Goal: Task Accomplishment & Management: Use online tool/utility

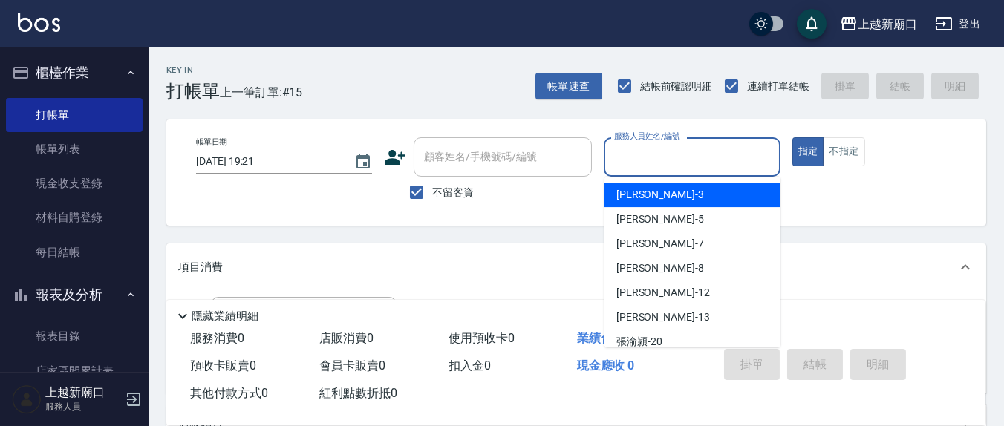
click at [636, 152] on input "服務人員姓名/編號" at bounding box center [691, 157] width 163 height 26
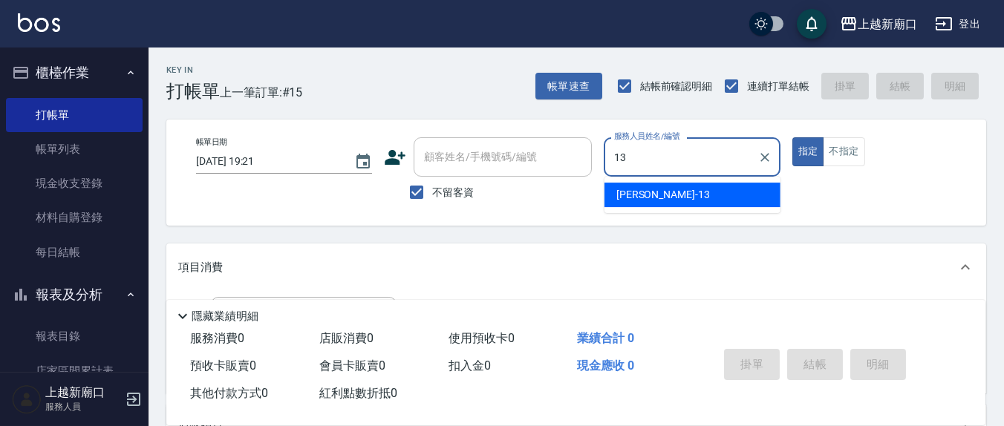
type input "[PERSON_NAME]-13"
type button "true"
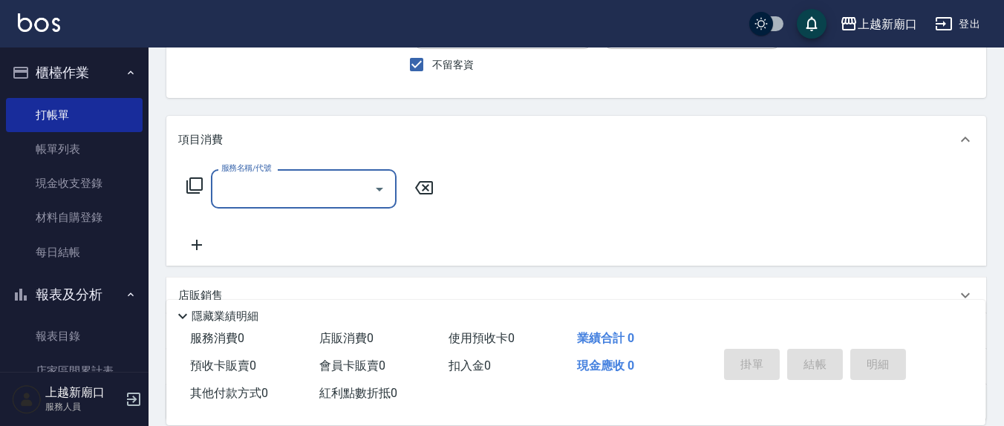
scroll to position [154, 0]
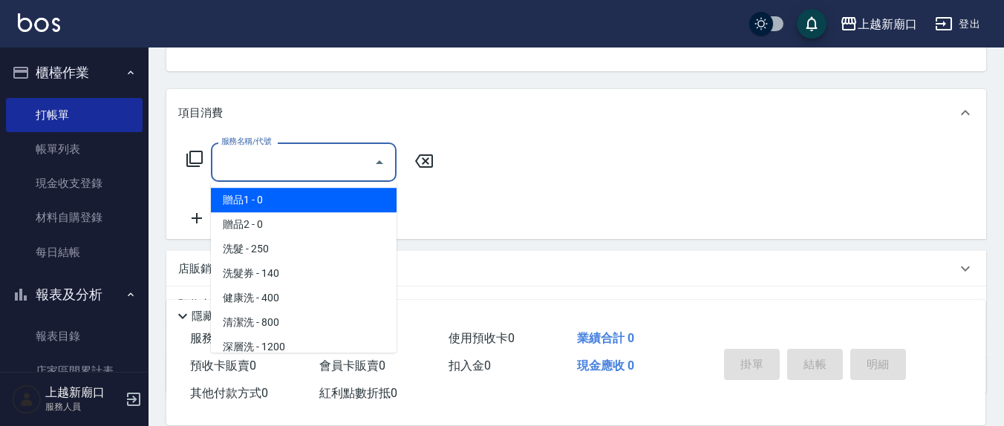
click at [266, 167] on input "服務名稱/代號" at bounding box center [292, 162] width 150 height 26
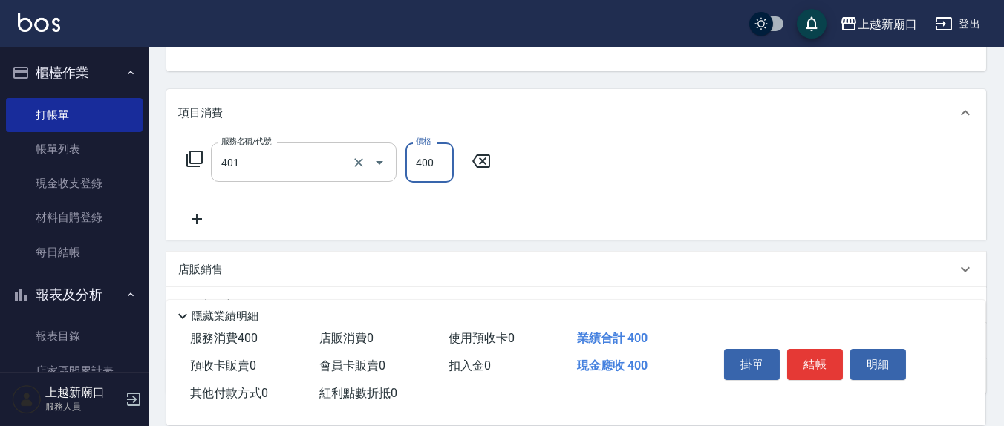
type input "剪髮(401)"
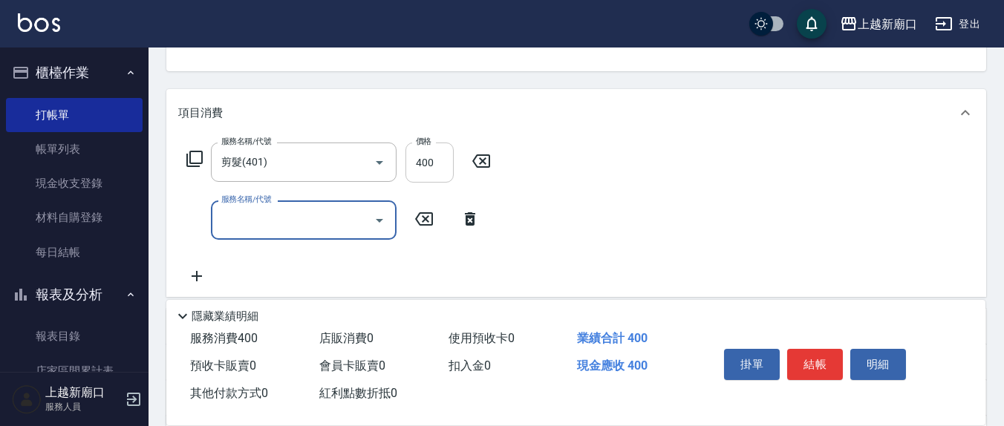
click at [430, 153] on input "400" at bounding box center [429, 163] width 48 height 40
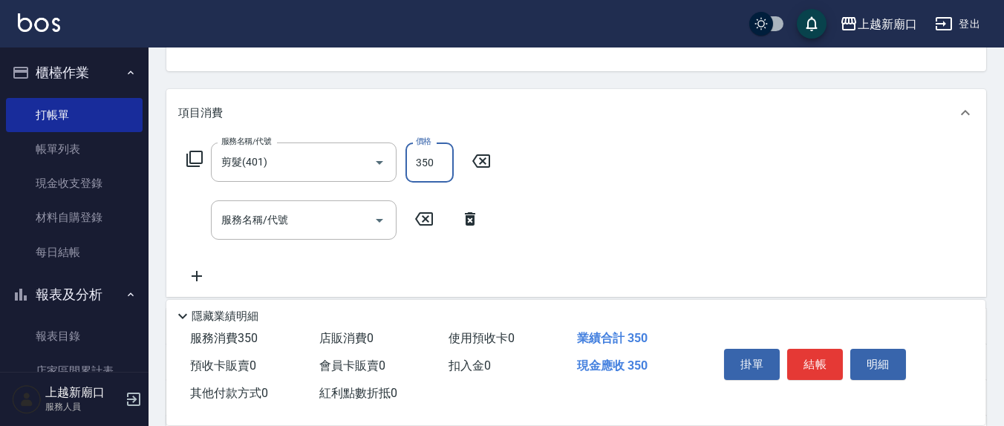
type input "350"
click at [244, 220] on div "服務名稱/代號 服務名稱/代號" at bounding box center [304, 219] width 186 height 39
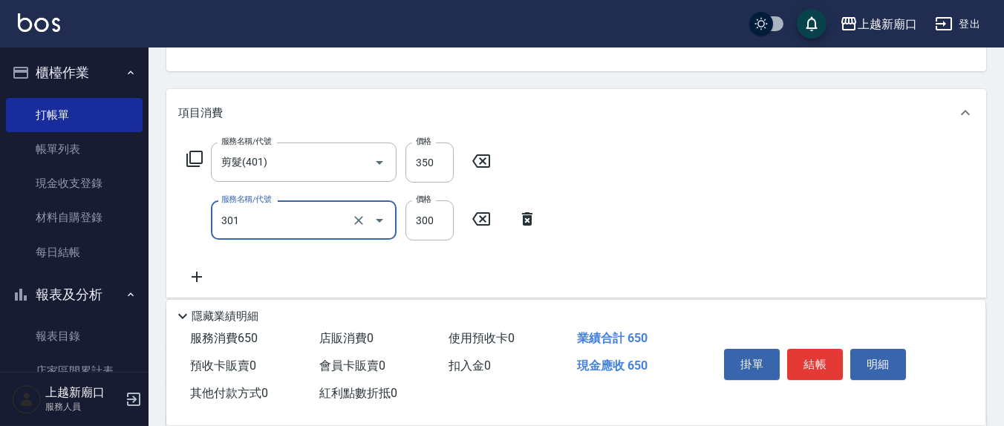
type input "補燙599以下(301)"
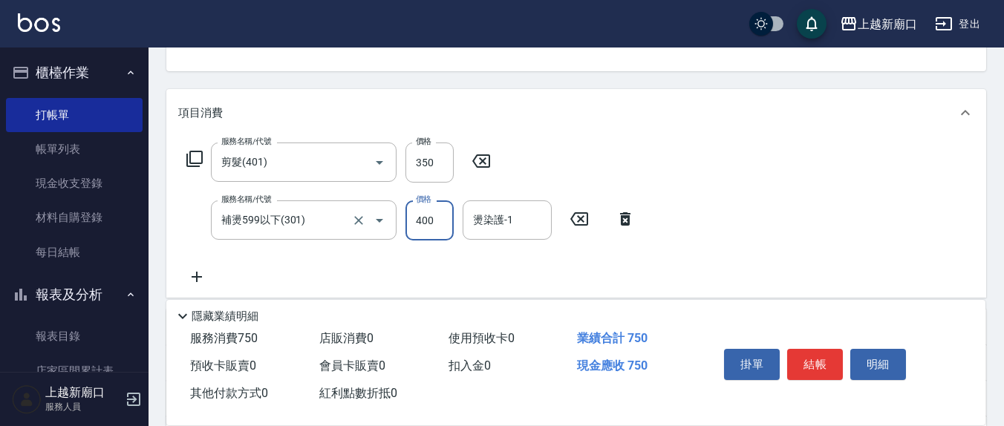
type input "400"
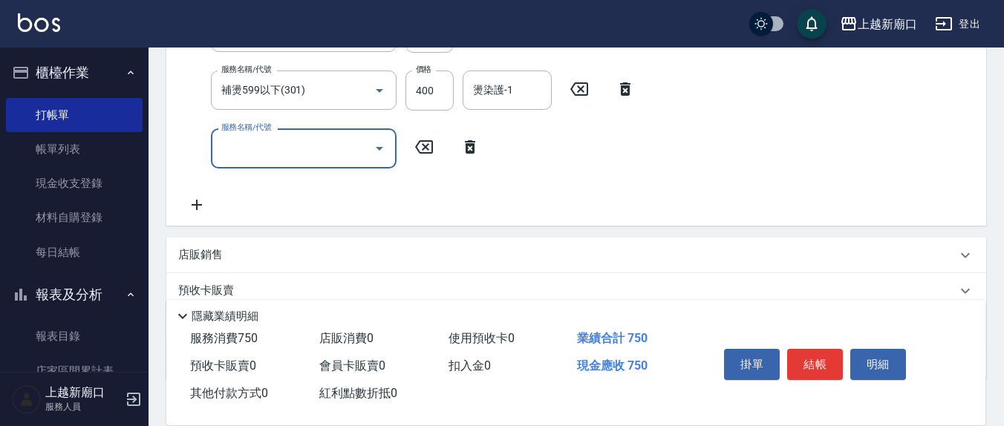
scroll to position [309, 0]
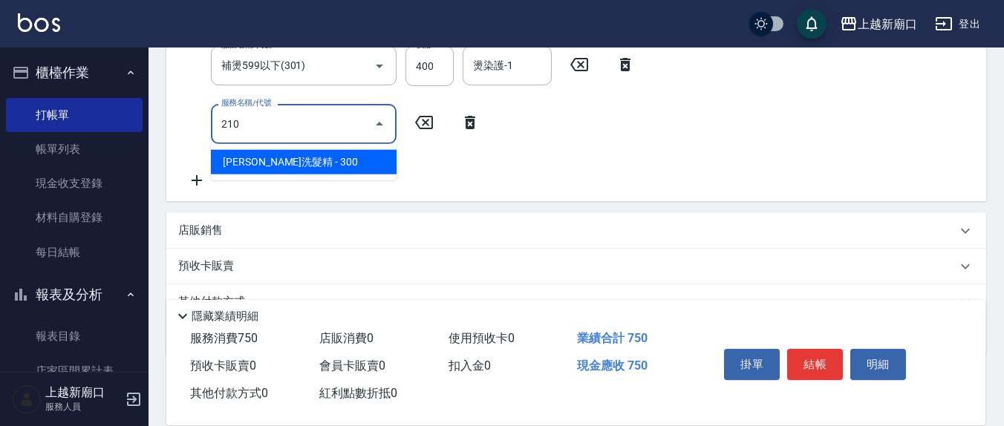
type input "[PERSON_NAME]洗髮精(210)"
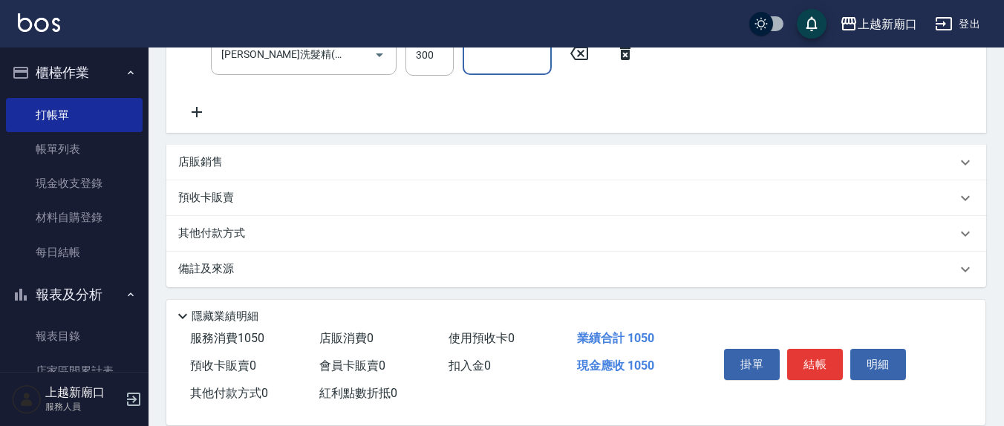
scroll to position [379, 0]
type input "[PERSON_NAME]-8"
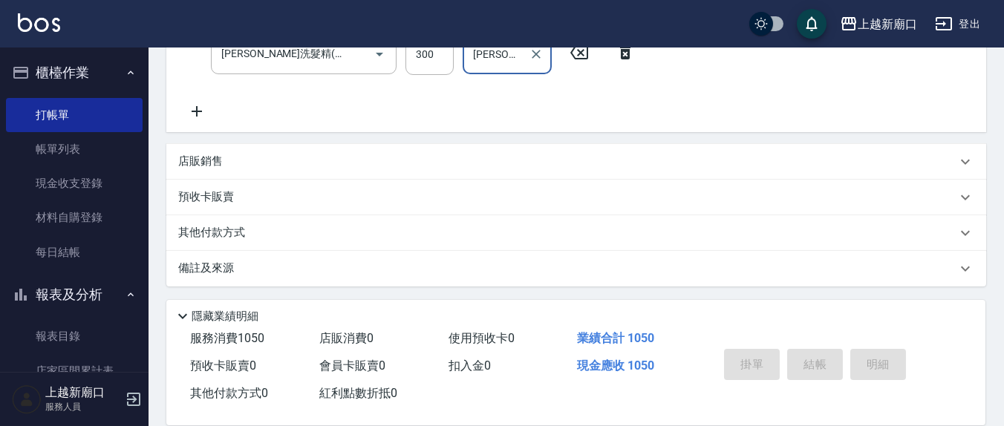
type input "[DATE] 20:13"
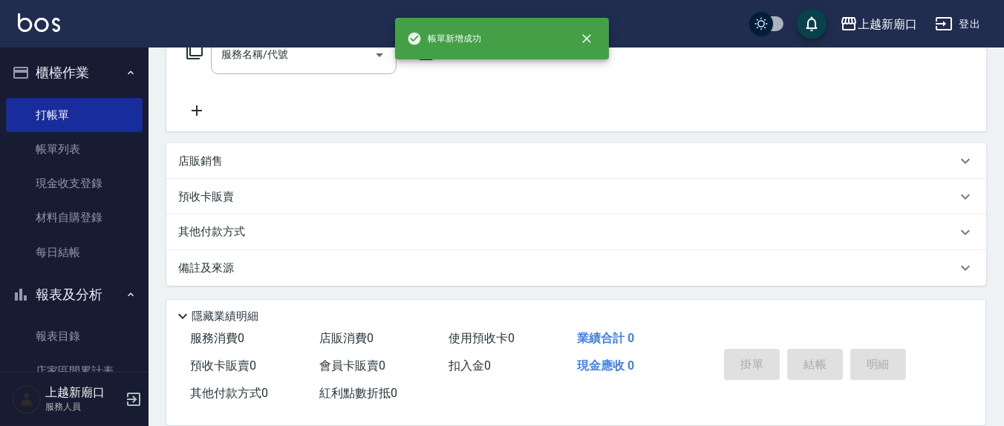
scroll to position [0, 0]
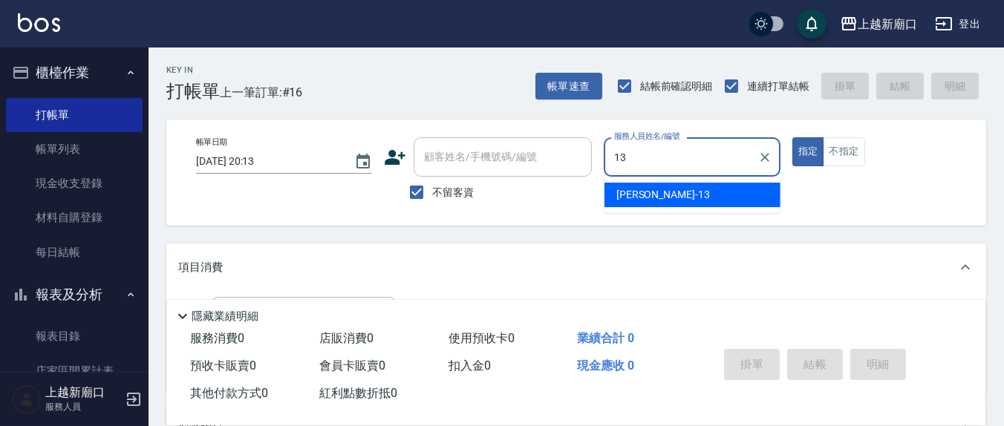
type input "[PERSON_NAME]-13"
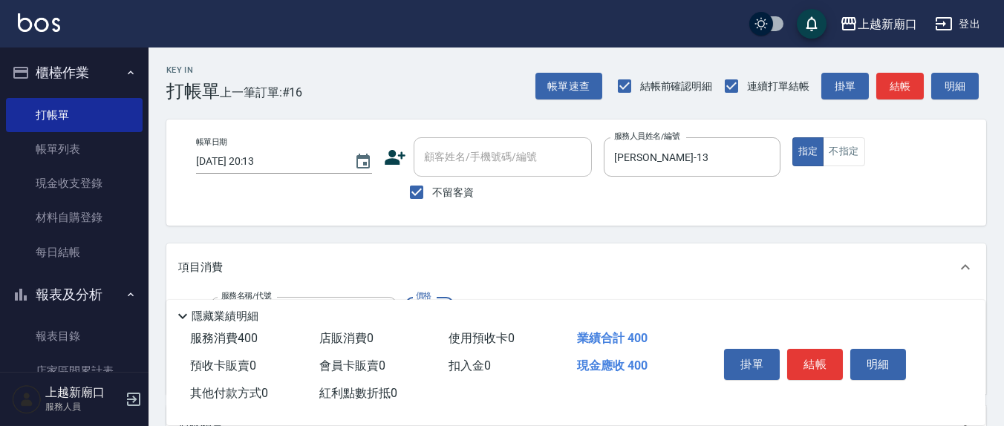
type input "健康洗(206)"
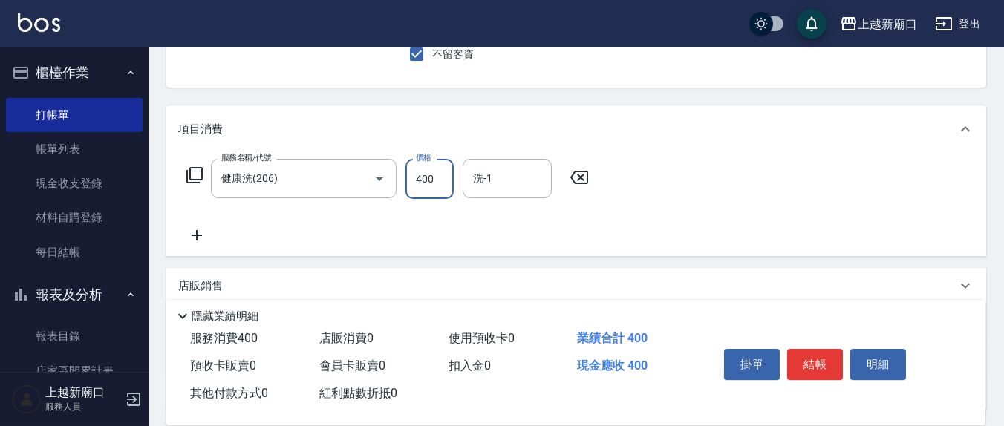
scroll to position [154, 0]
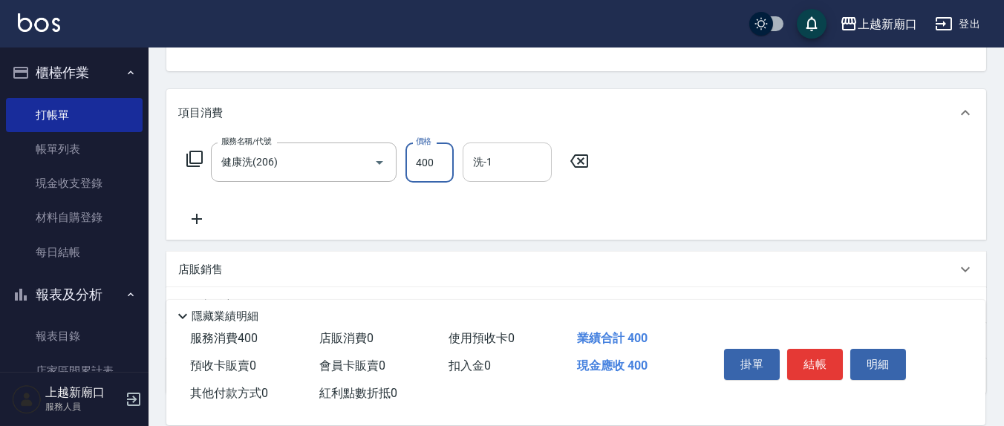
click at [510, 156] on input "洗-1" at bounding box center [507, 162] width 76 height 26
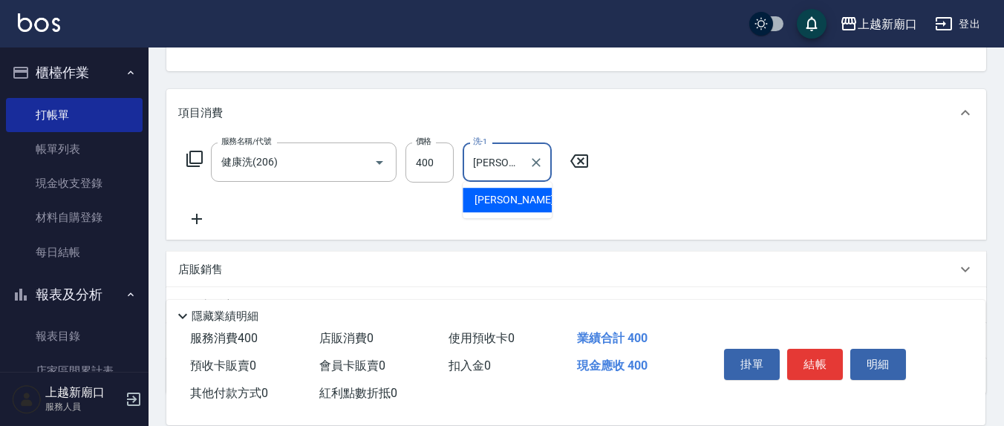
type input "[PERSON_NAME]-13"
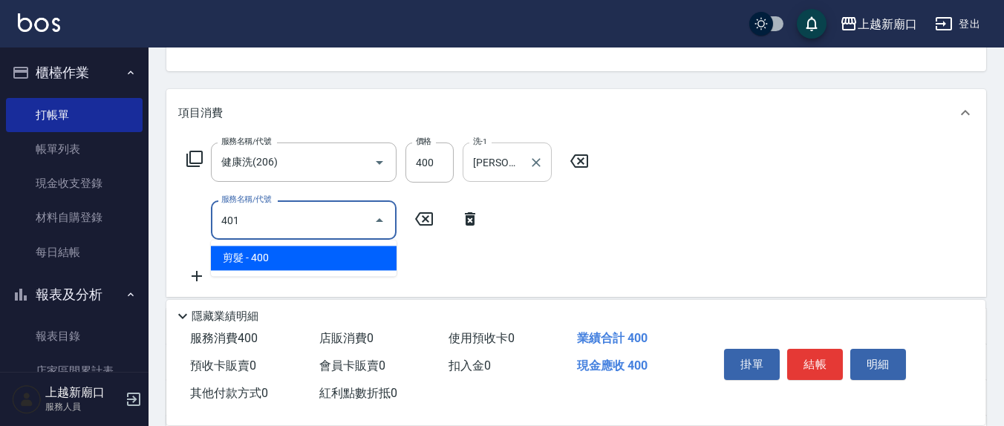
type input "剪髮(401)"
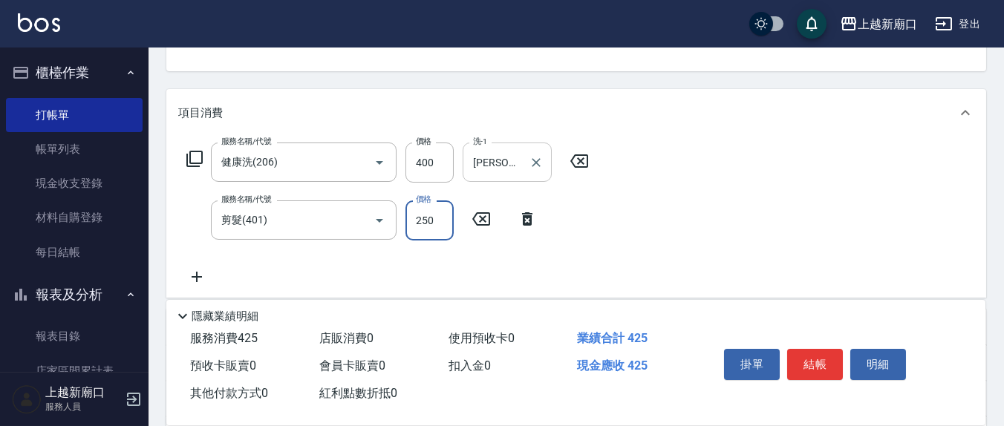
type input "250"
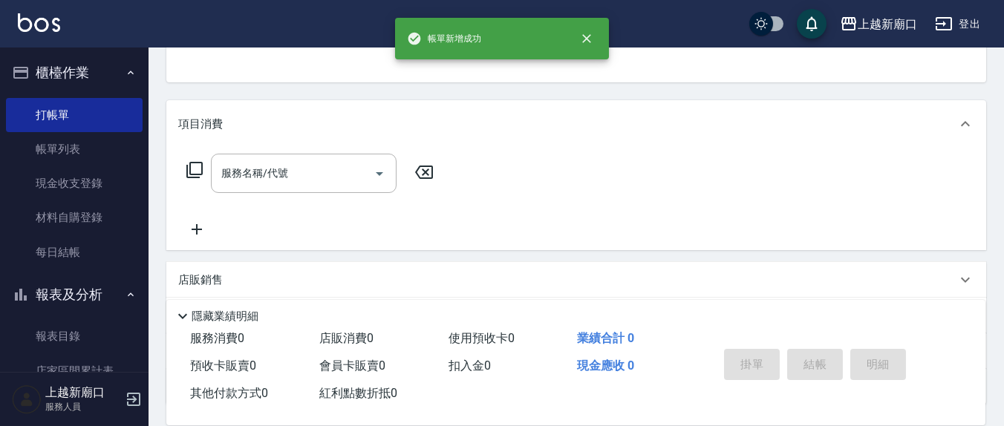
scroll to position [0, 0]
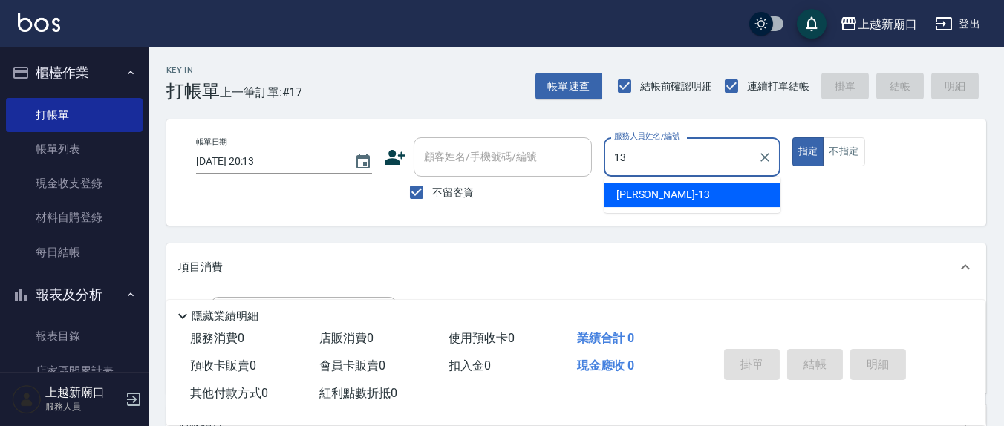
type input "[PERSON_NAME]-13"
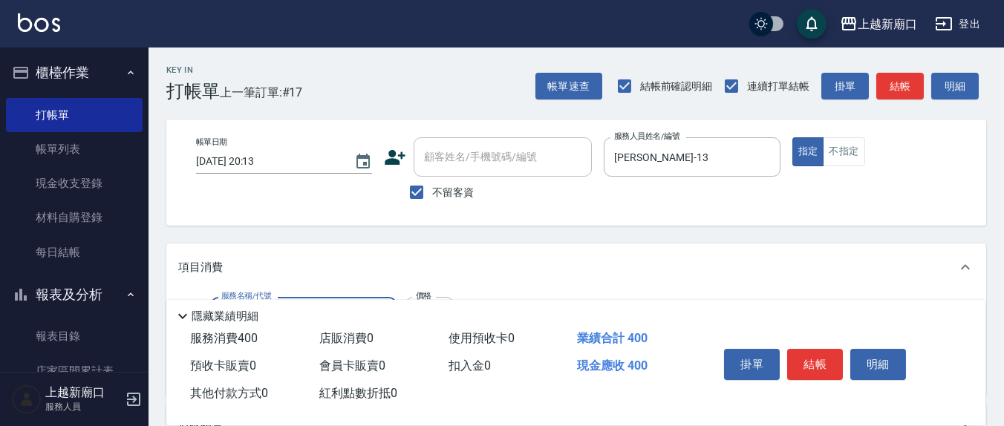
type input "健康洗(206)"
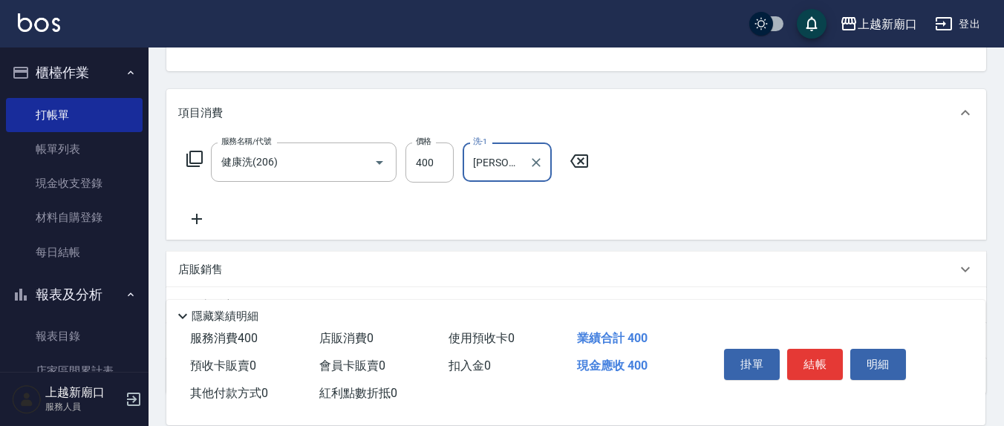
type input "[PERSON_NAME]-21"
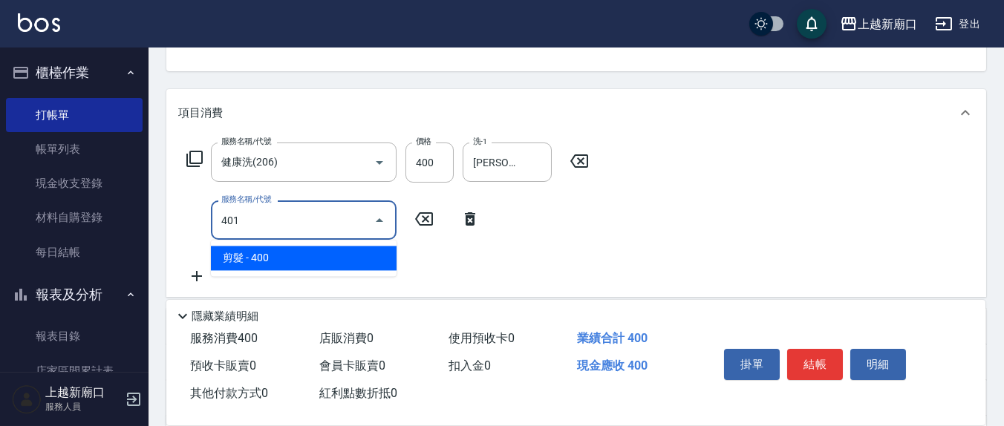
type input "剪髮(401)"
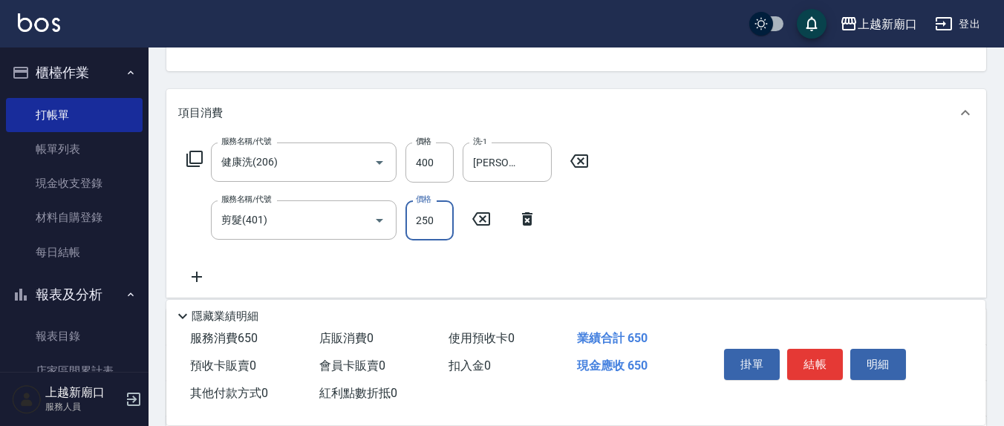
type input "250"
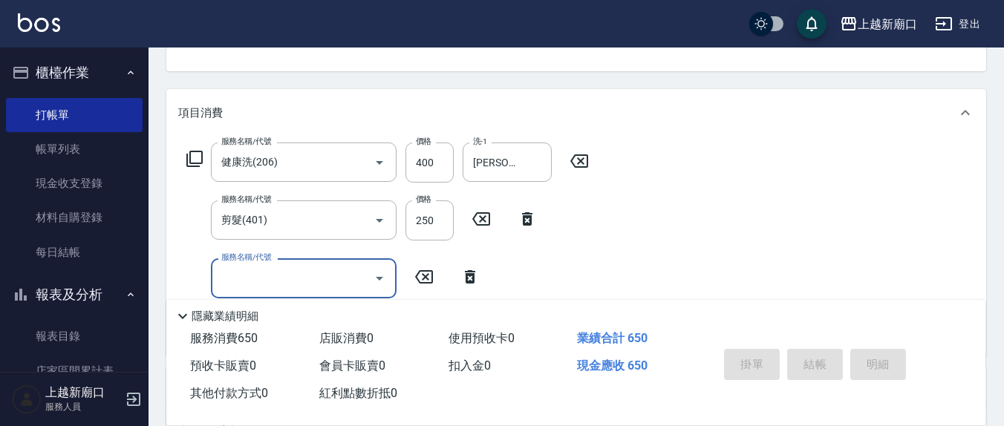
type input "[DATE] 20:14"
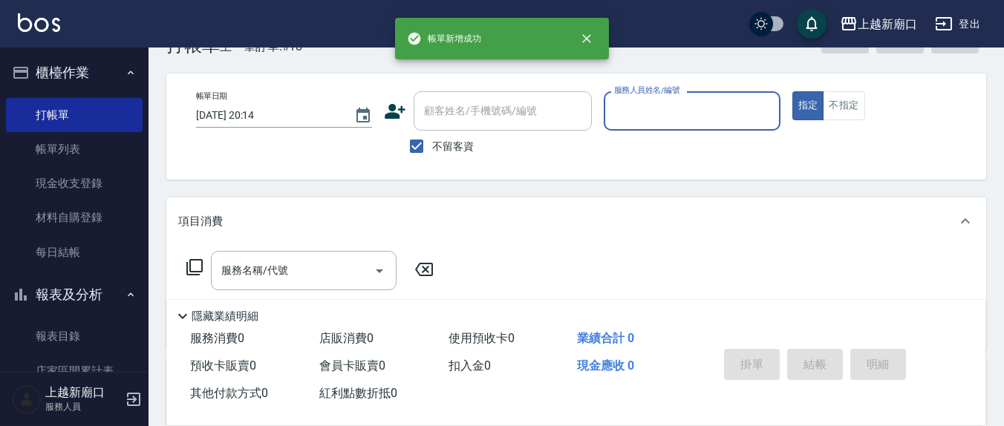
scroll to position [0, 0]
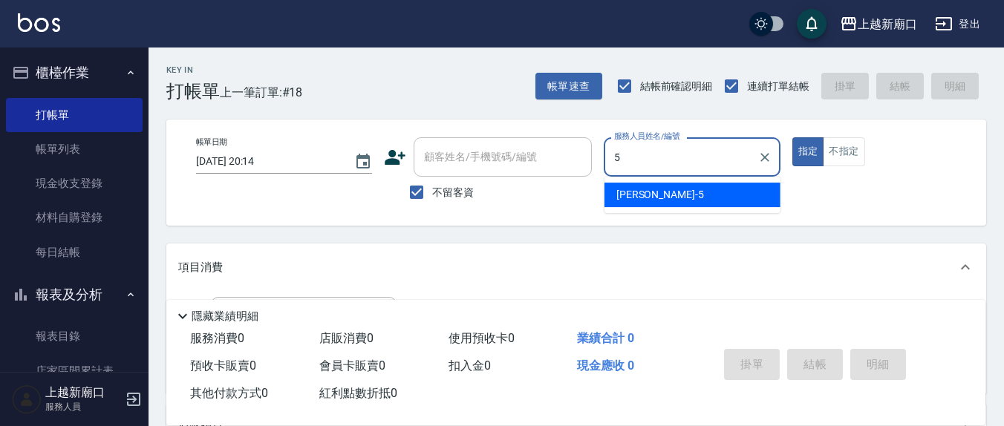
type input "[PERSON_NAME]5"
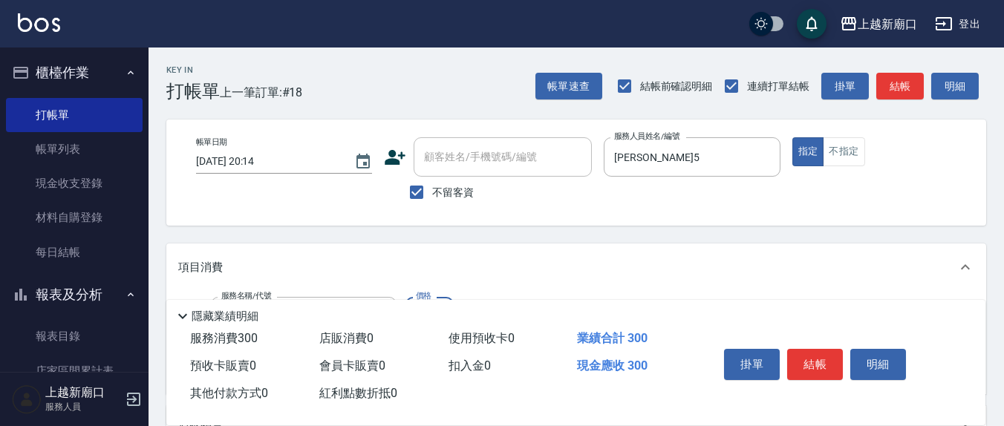
type input "[PERSON_NAME]洗髮精(210)"
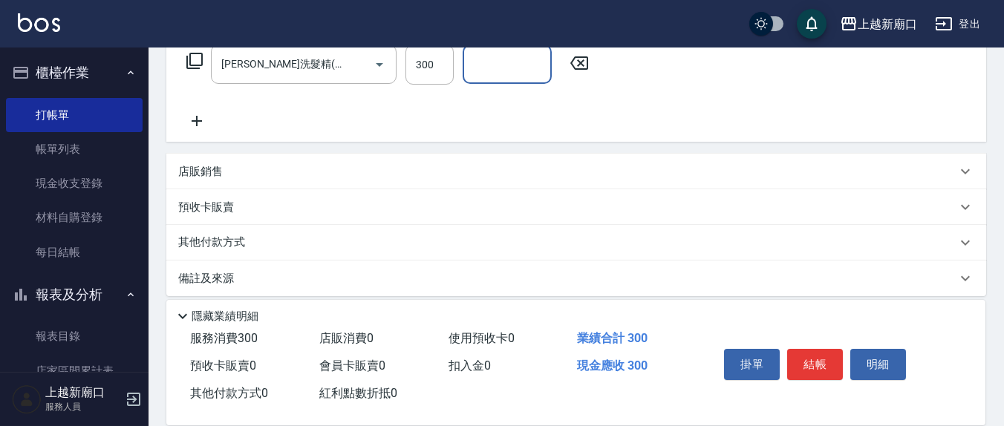
scroll to position [262, 0]
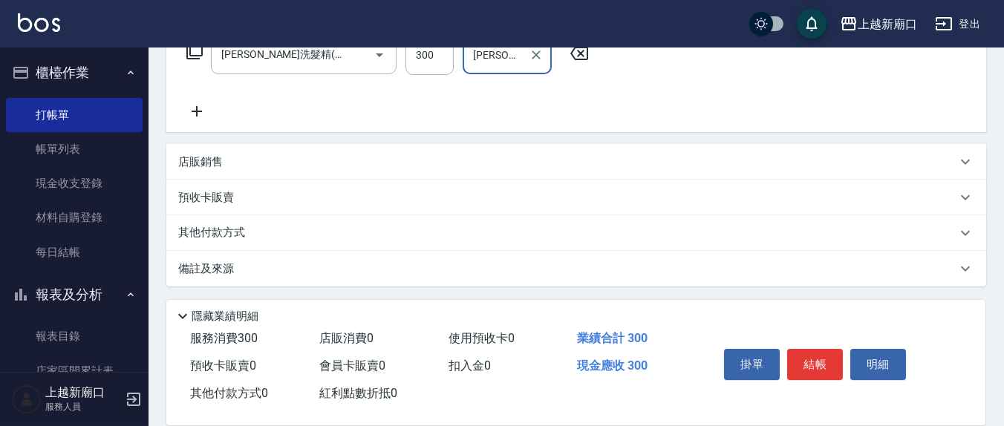
type input "[PERSON_NAME]5"
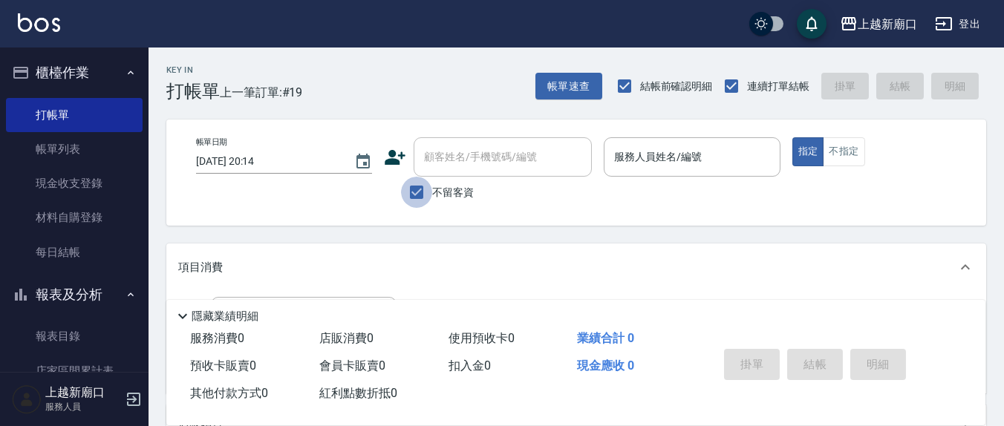
click at [417, 194] on input "不留客資" at bounding box center [416, 192] width 31 height 31
checkbox input "false"
click at [446, 170] on div "顧客姓名/手機號碼/編號" at bounding box center [502, 156] width 178 height 39
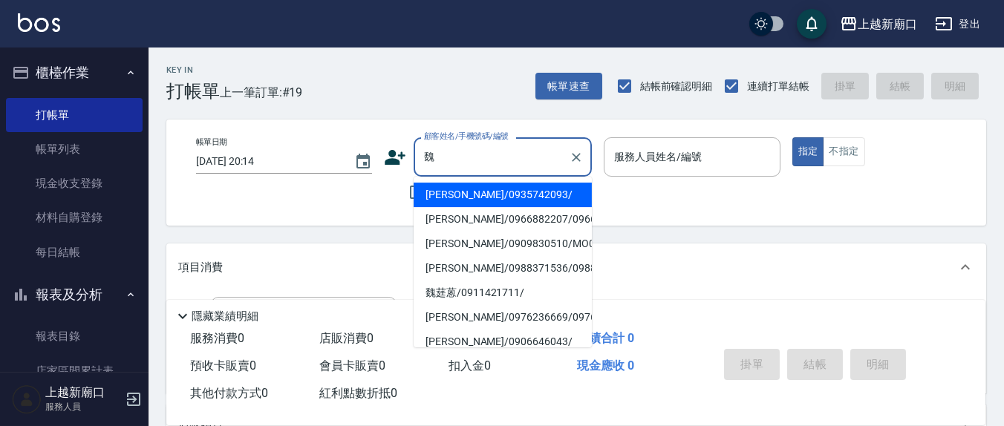
click at [453, 281] on li "[PERSON_NAME]/0988371536/0988371536" at bounding box center [502, 268] width 178 height 24
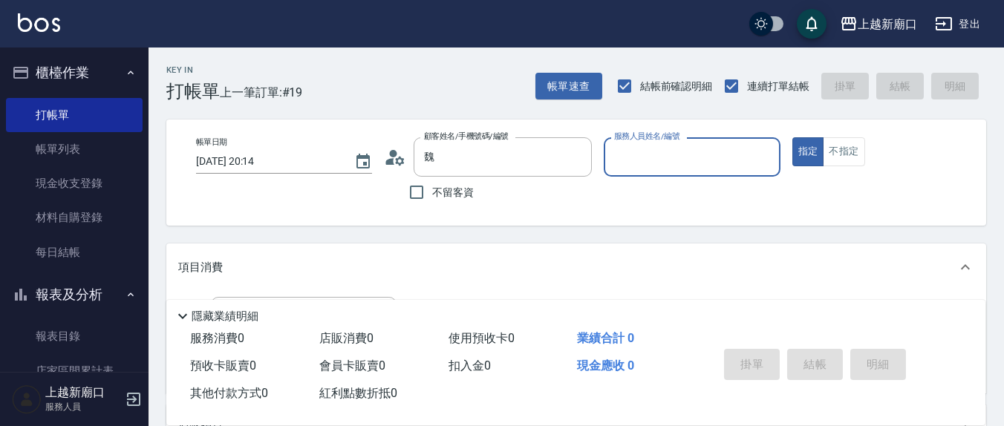
type input "[PERSON_NAME]/0988371536/0988371536"
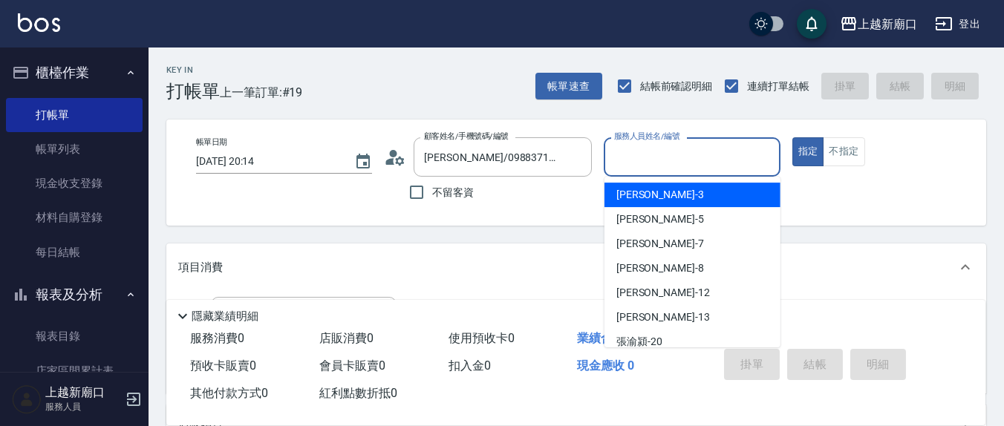
click at [723, 156] on input "服務人員姓名/編號" at bounding box center [691, 157] width 163 height 26
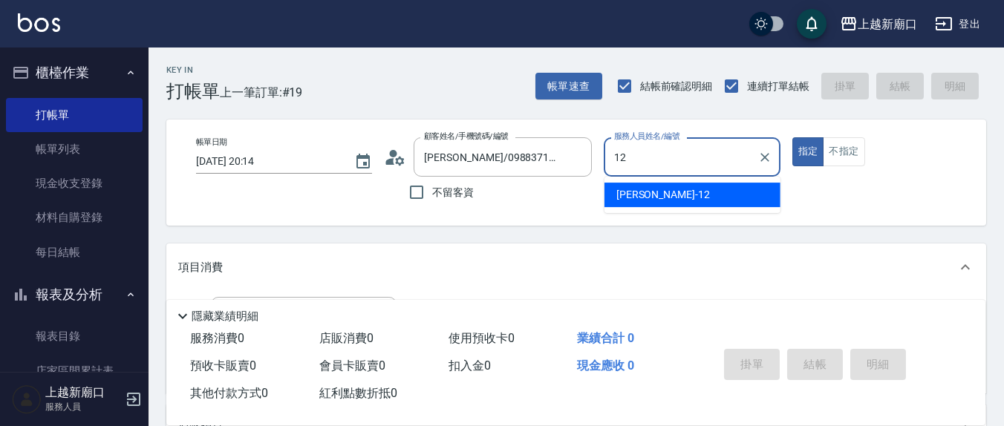
type input "[PERSON_NAME]-12"
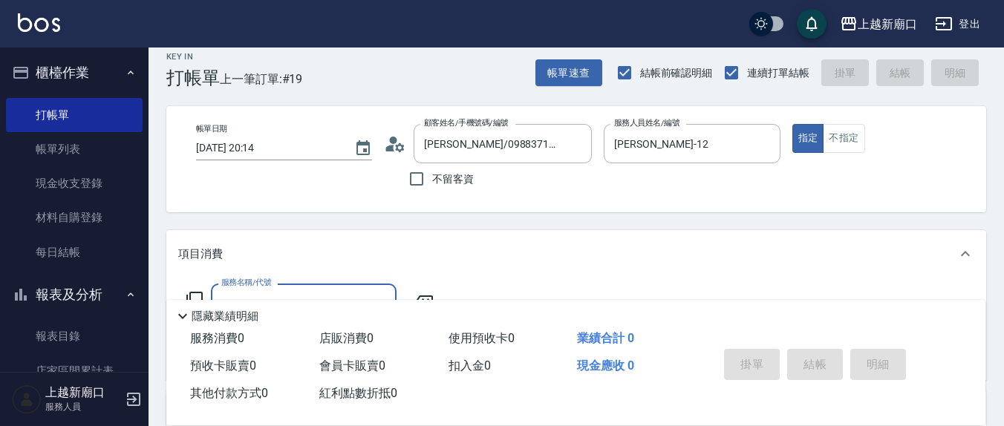
scroll to position [154, 0]
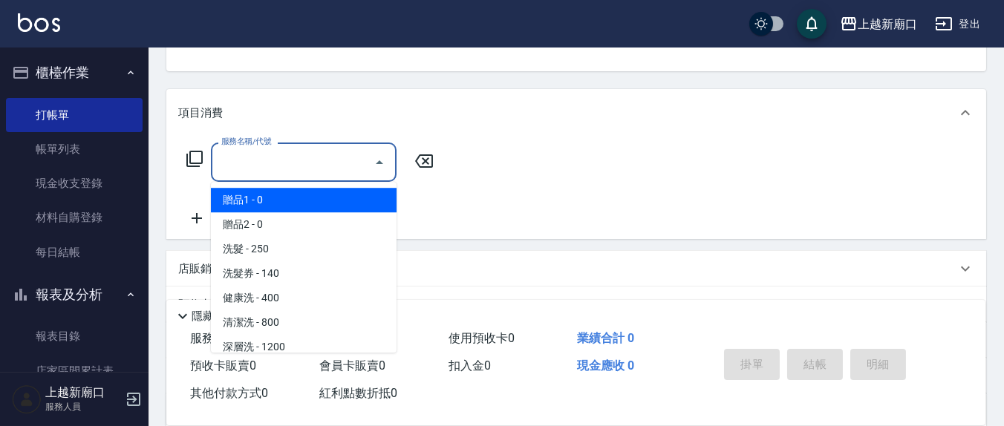
click at [275, 161] on input "服務名稱/代號" at bounding box center [292, 162] width 150 height 26
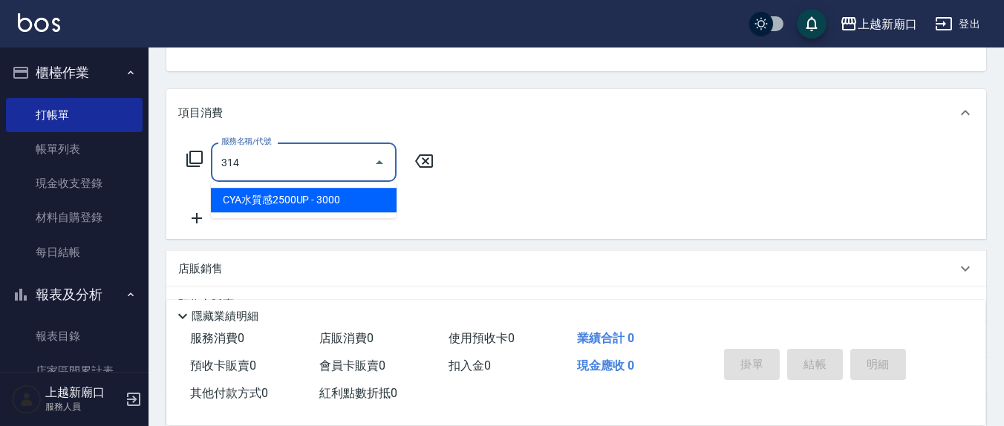
type input "CYA水質感2500UP(314)"
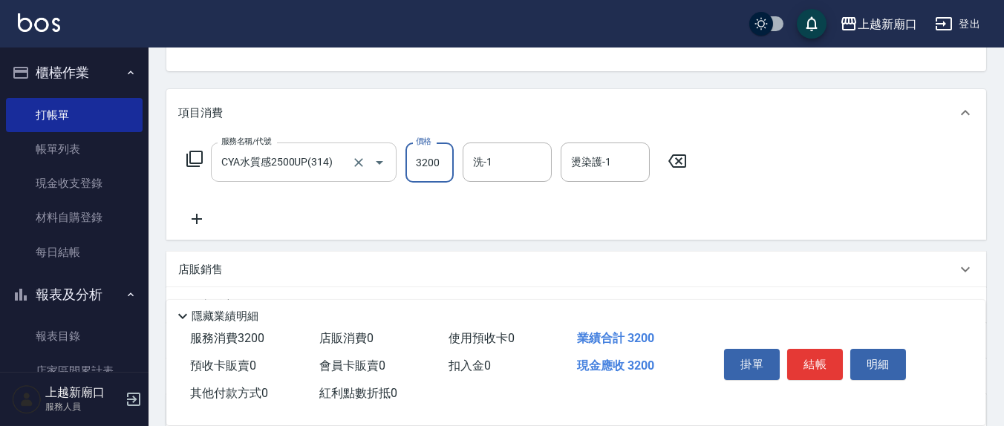
type input "3200"
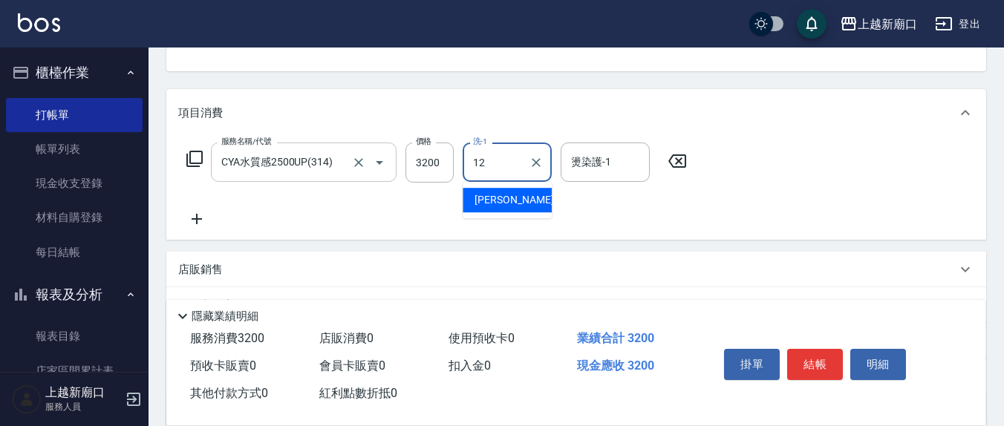
type input "[PERSON_NAME]-12"
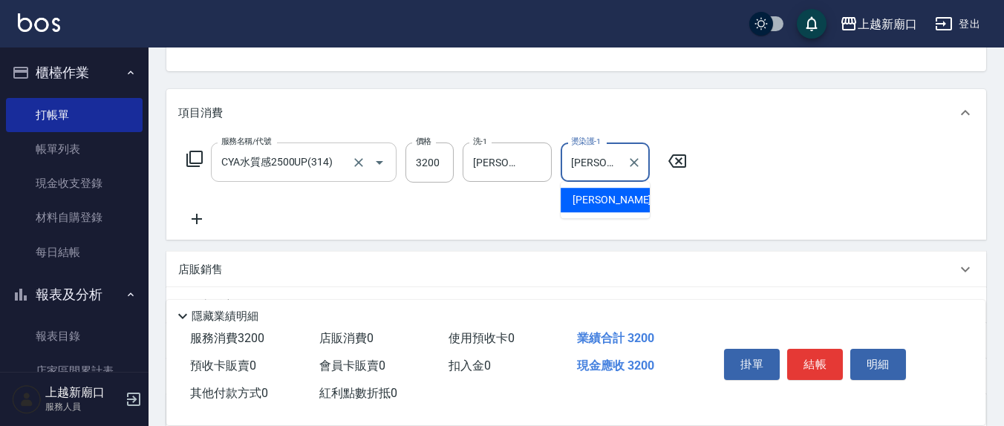
type input "[PERSON_NAME]-8"
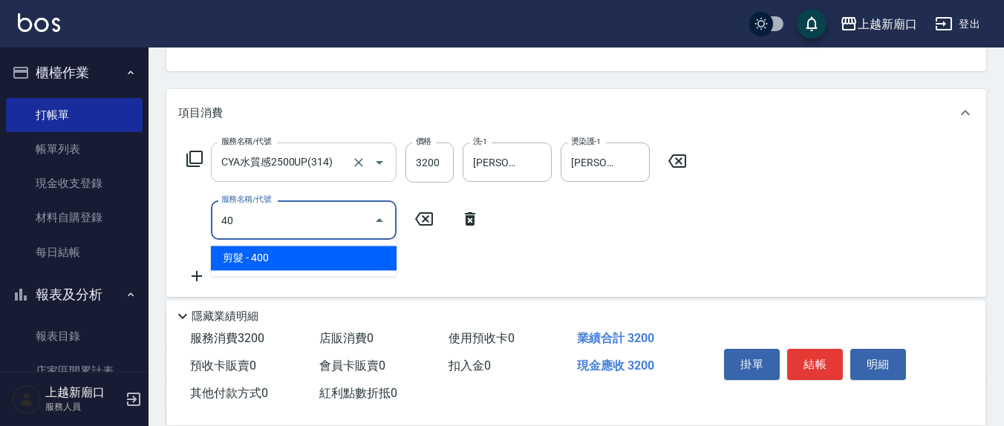
type input "4"
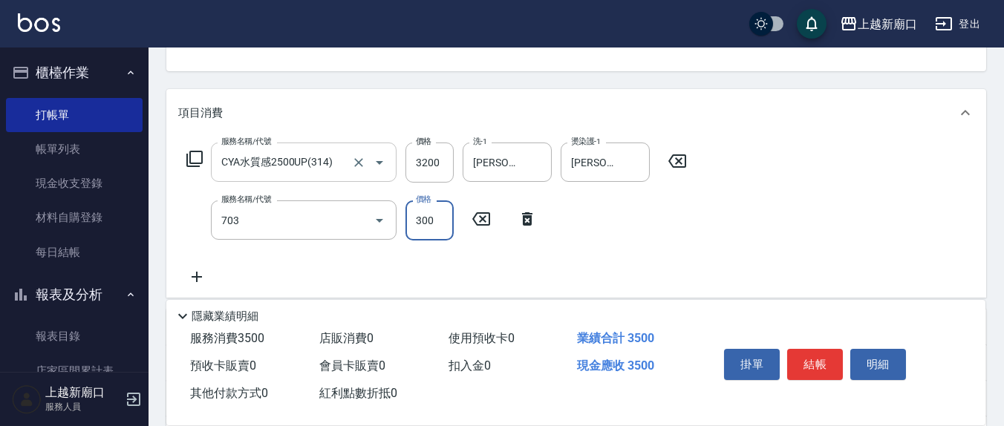
type input "(1236)設計師(703)"
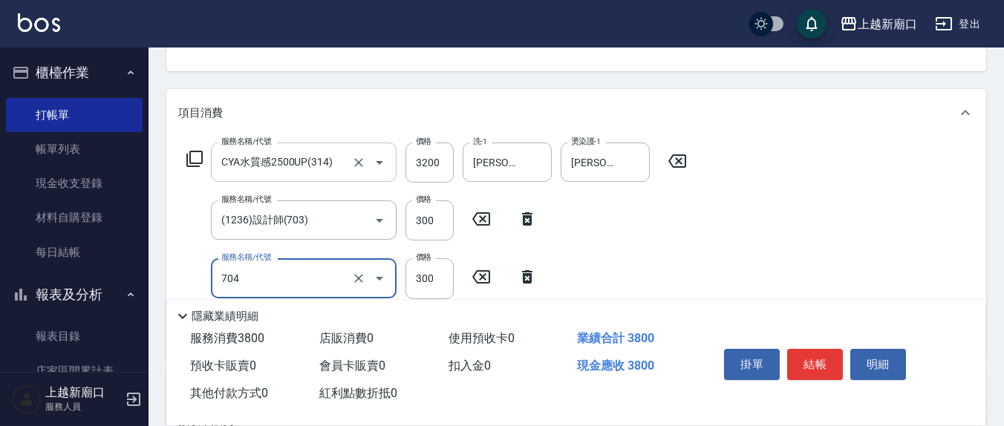
type input "深層生化大掃除(704)"
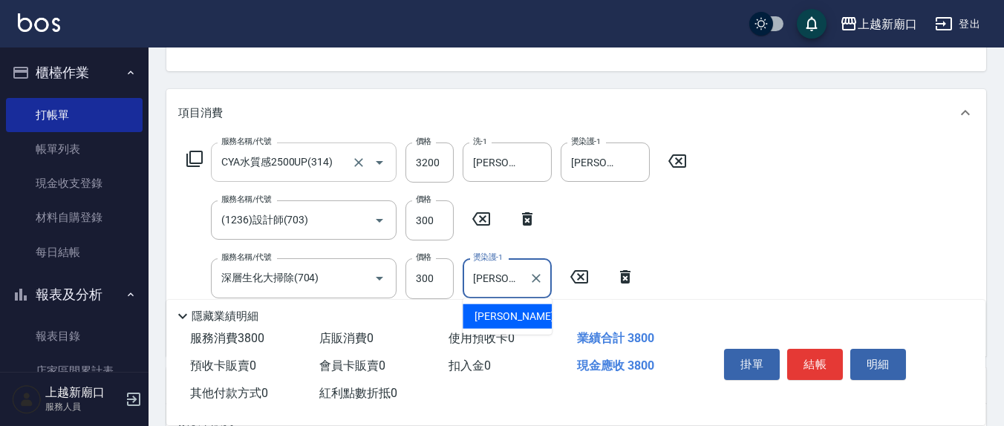
type input "[PERSON_NAME]-8"
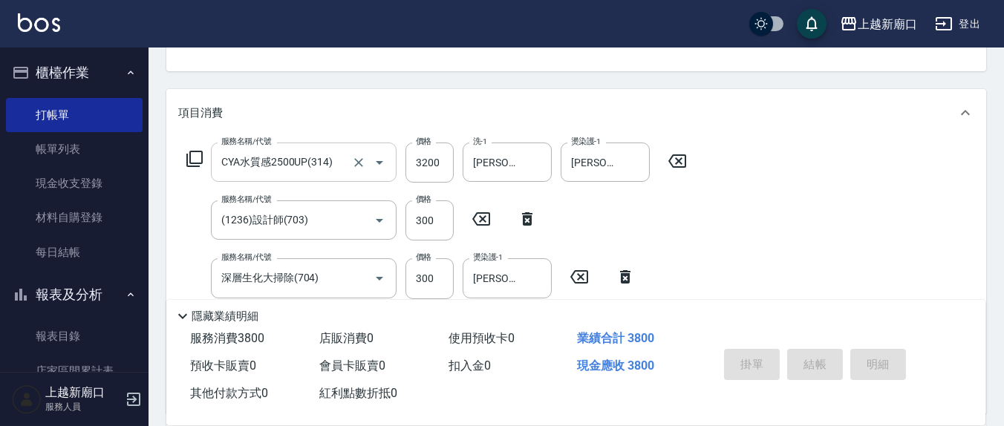
type input "[DATE] 20:15"
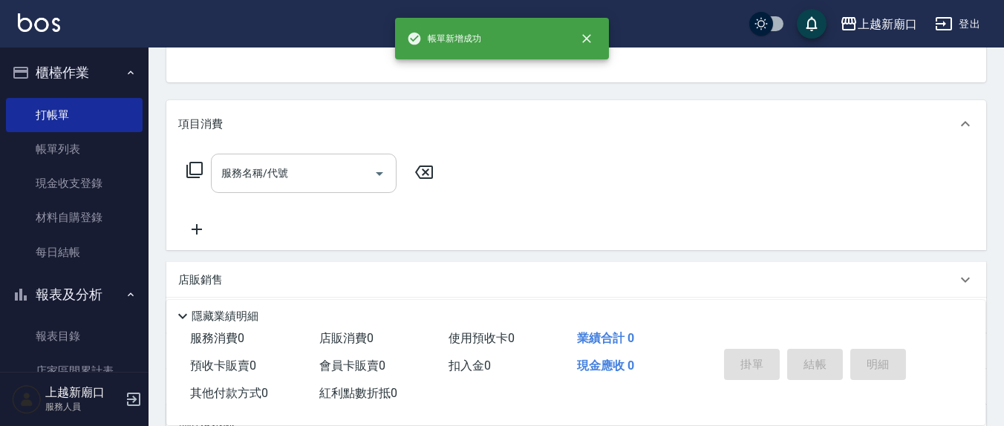
scroll to position [0, 0]
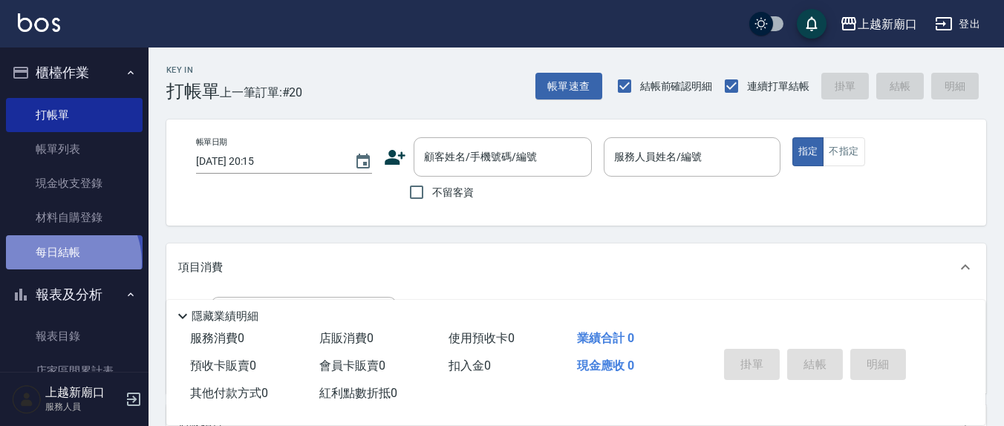
click at [57, 262] on link "每日結帳" at bounding box center [74, 252] width 137 height 34
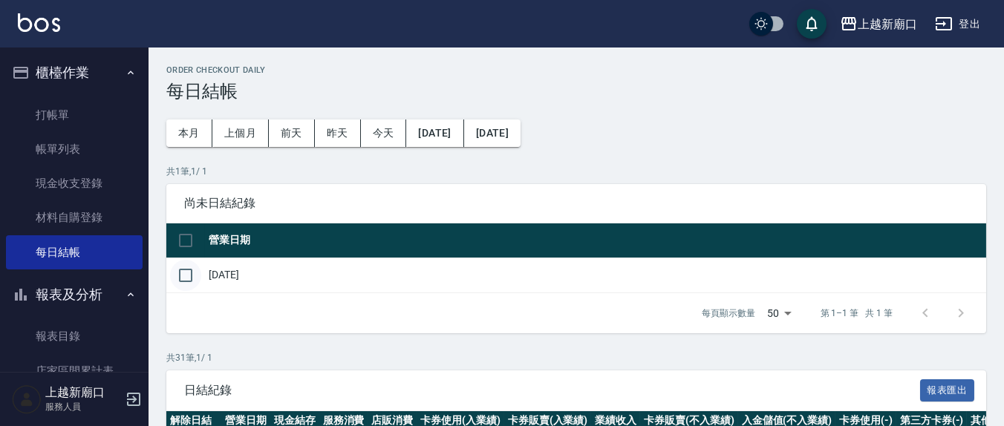
click at [183, 272] on input "checkbox" at bounding box center [185, 275] width 31 height 31
checkbox input "true"
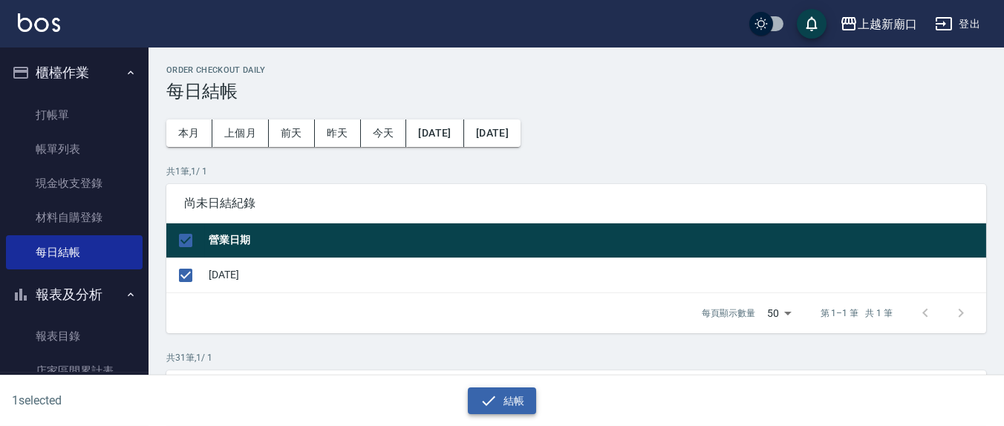
click at [493, 401] on icon "button" at bounding box center [489, 401] width 18 height 18
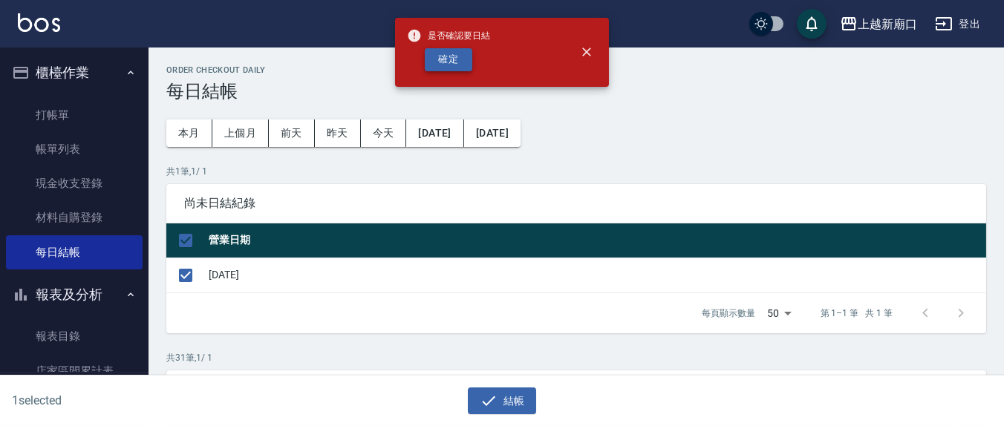
click at [462, 56] on button "確定" at bounding box center [449, 59] width 48 height 23
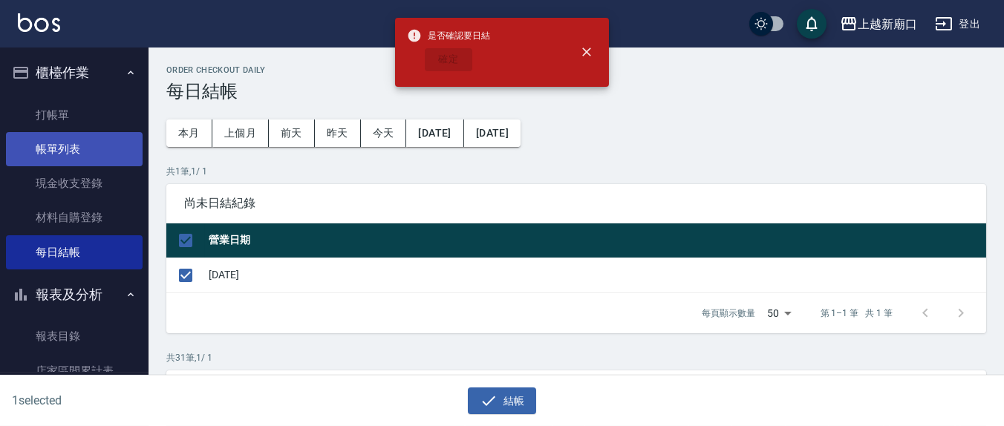
checkbox input "false"
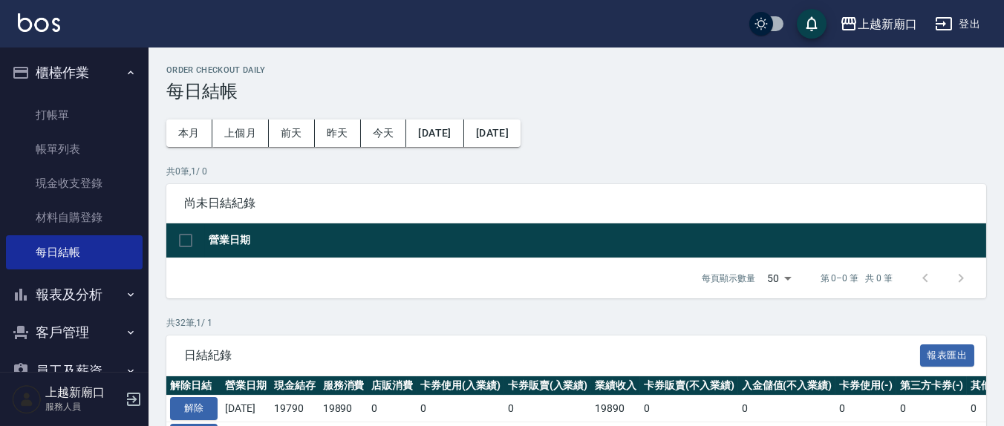
drag, startPoint x: 66, startPoint y: 292, endPoint x: 74, endPoint y: 295, distance: 9.0
click at [71, 295] on button "報表及分析" at bounding box center [74, 294] width 137 height 39
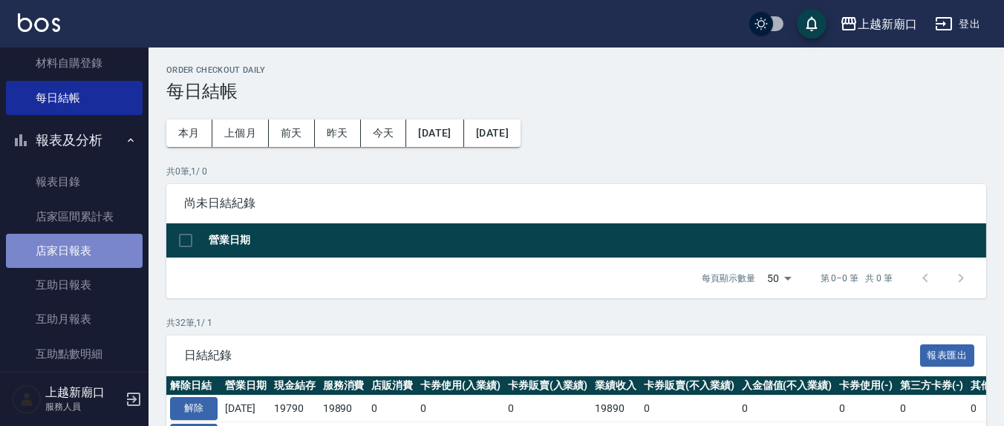
click at [84, 246] on link "店家日報表" at bounding box center [74, 251] width 137 height 34
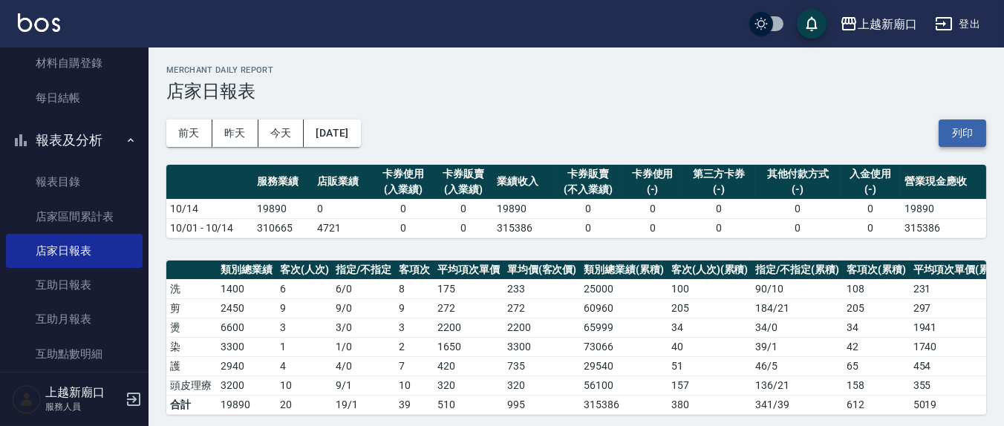
click at [969, 128] on button "列印" at bounding box center [962, 133] width 48 height 27
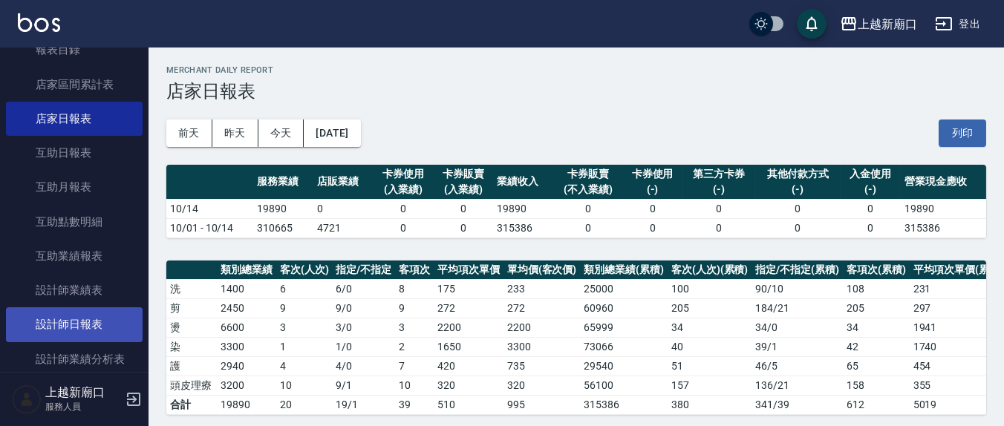
scroll to position [309, 0]
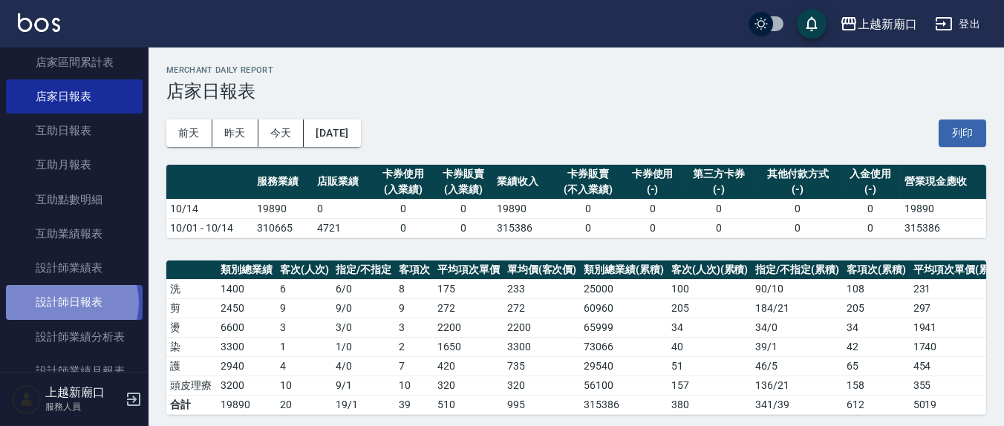
click at [67, 302] on link "設計師日報表" at bounding box center [74, 302] width 137 height 34
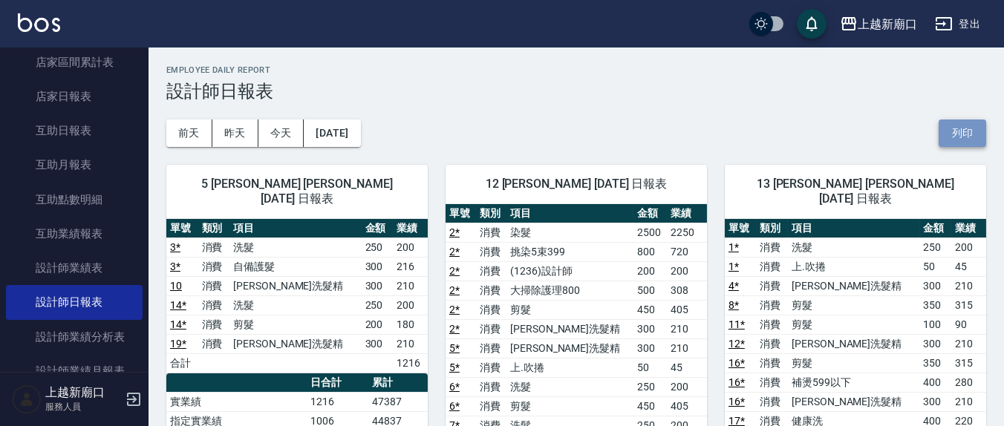
click at [965, 134] on button "列印" at bounding box center [962, 133] width 48 height 27
